Goal: Information Seeking & Learning: Learn about a topic

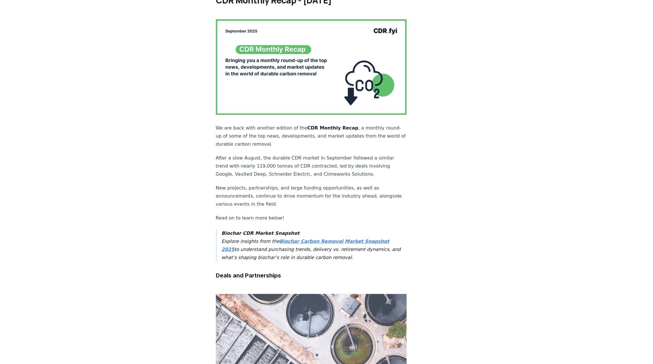
scroll to position [46, 0]
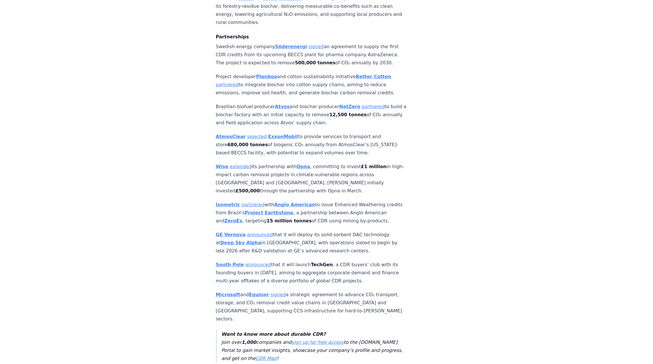
scroll to position [715, 0]
click at [255, 72] on p "Project developer Planboo and cotton sustainability initiative Better Cotton pa…" at bounding box center [311, 84] width 191 height 24
click at [260, 73] on strong "Planboo" at bounding box center [266, 75] width 21 height 5
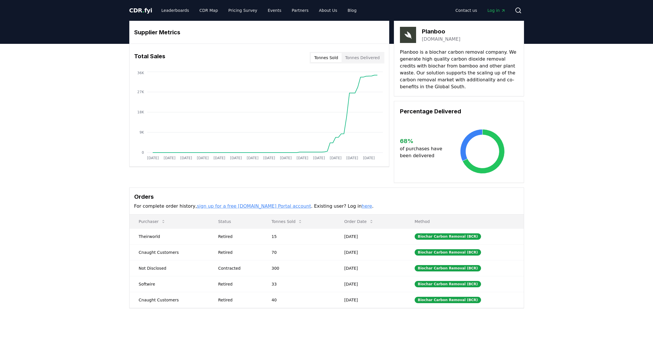
click at [435, 39] on link "planboo.eco" at bounding box center [441, 39] width 39 height 7
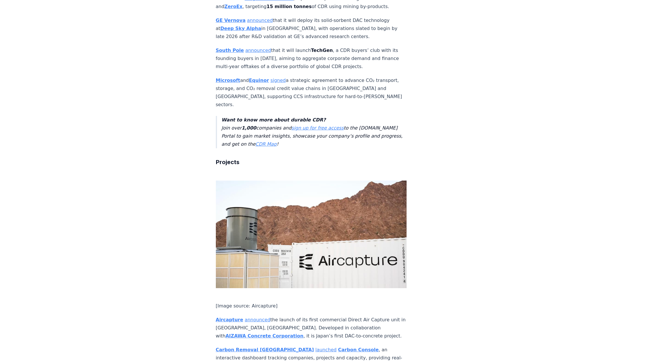
scroll to position [931, 0]
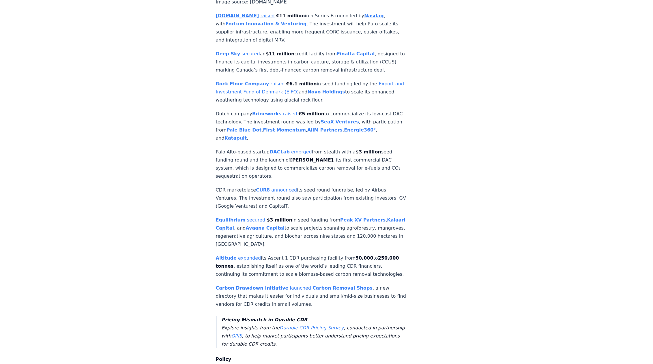
scroll to position [1804, 0]
click at [360, 147] on p "Palo Alto-based startup DACLab emerged from stealth with a $3 million seed fund…" at bounding box center [311, 163] width 191 height 32
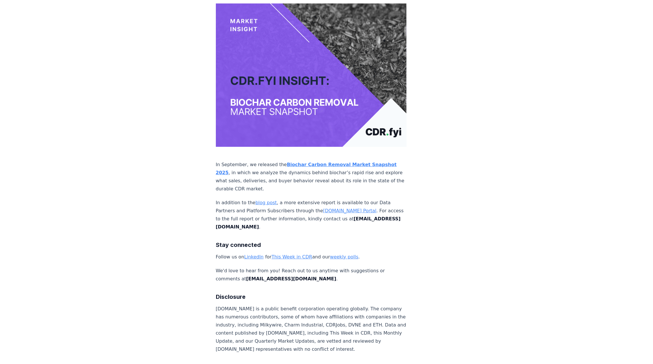
scroll to position [3804, 0]
